Goal: Task Accomplishment & Management: Manage account settings

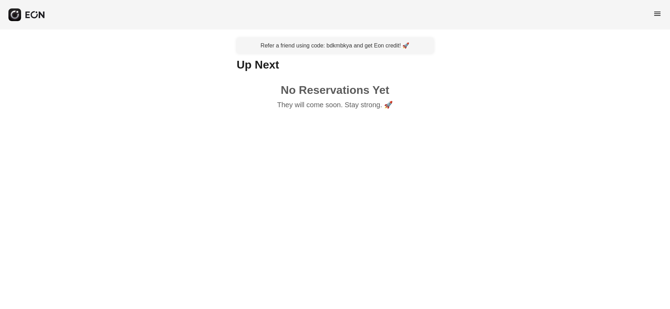
click at [657, 14] on span "menu" at bounding box center [657, 13] width 8 height 8
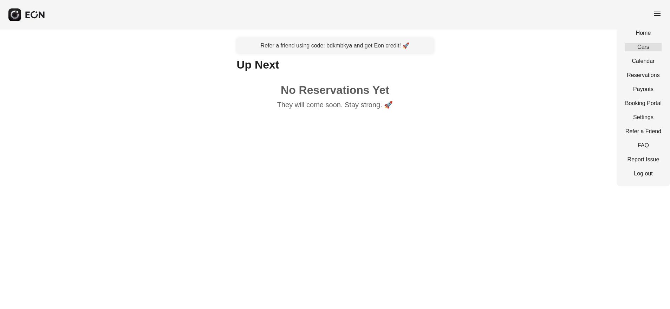
click at [647, 47] on link "Cars" at bounding box center [643, 47] width 37 height 8
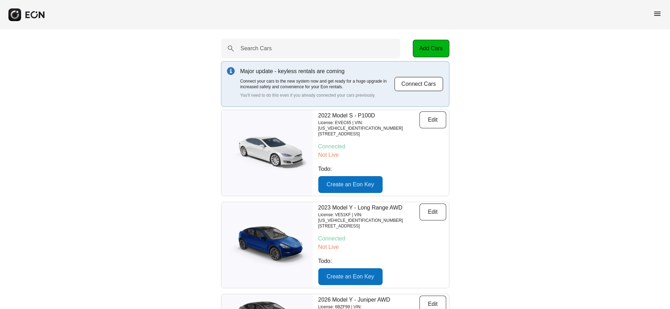
click at [659, 12] on span "menu" at bounding box center [657, 13] width 8 height 8
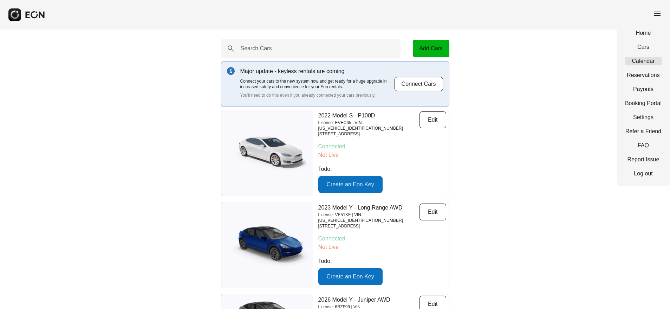
click at [643, 60] on link "Calendar" at bounding box center [643, 61] width 37 height 8
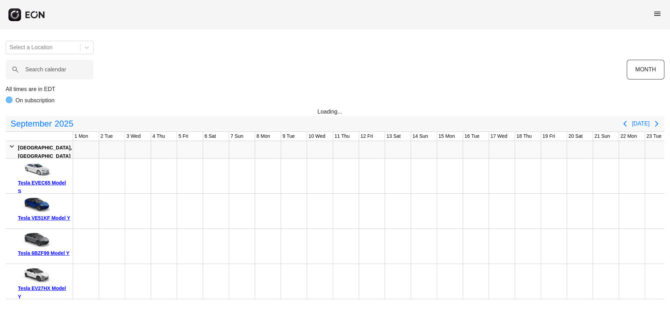
scroll to position [0, 188]
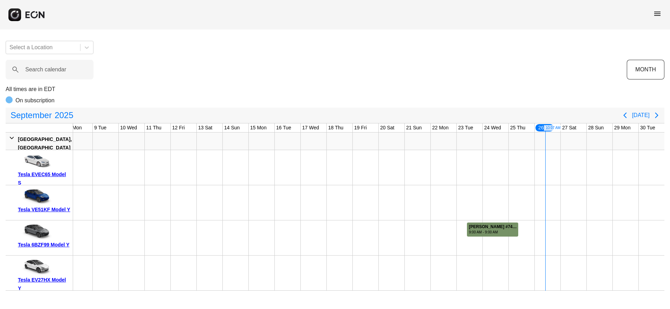
click at [491, 228] on div "[PERSON_NAME] #74816" at bounding box center [493, 226] width 48 height 5
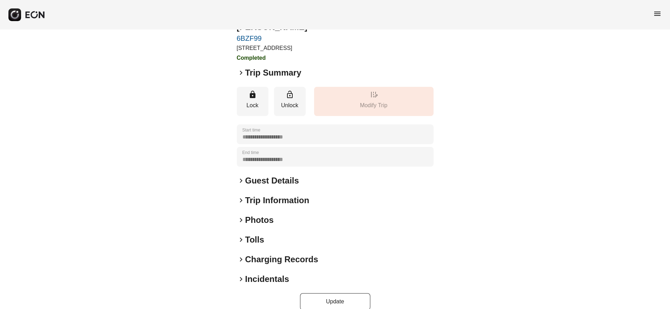
scroll to position [42, 0]
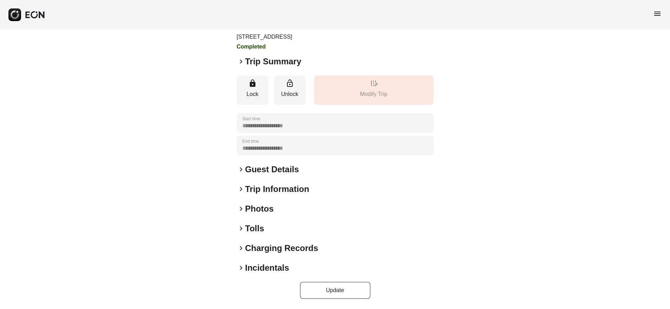
click at [241, 61] on span "keyboard_arrow_right" at bounding box center [241, 61] width 8 height 8
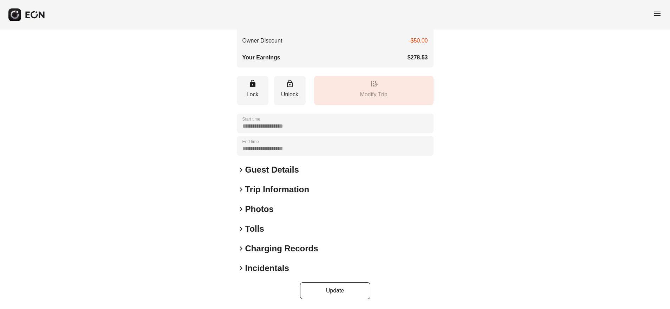
scroll to position [210, 0]
click at [242, 188] on span "keyboard_arrow_right" at bounding box center [241, 189] width 8 height 8
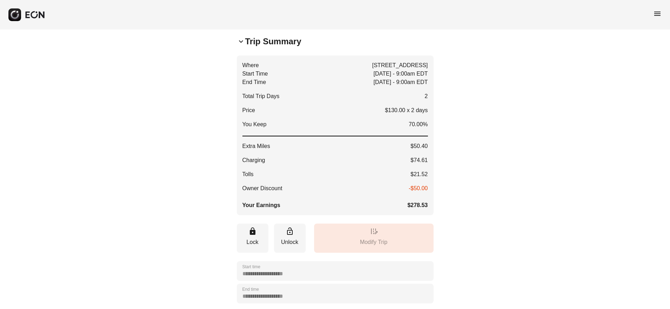
scroll to position [1, 0]
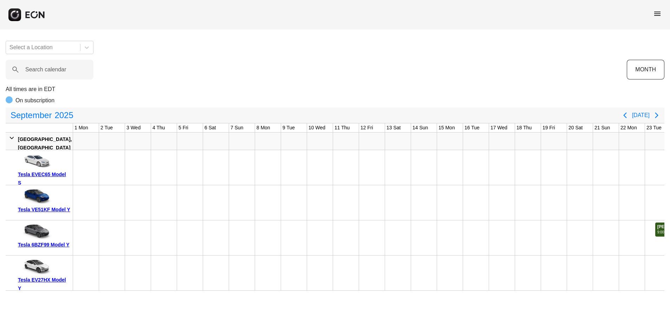
scroll to position [0, 188]
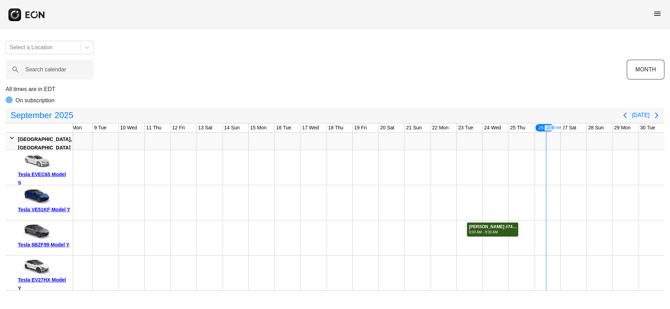
click at [489, 226] on div "[PERSON_NAME] #74816" at bounding box center [493, 226] width 48 height 5
